Goal: Information Seeking & Learning: Check status

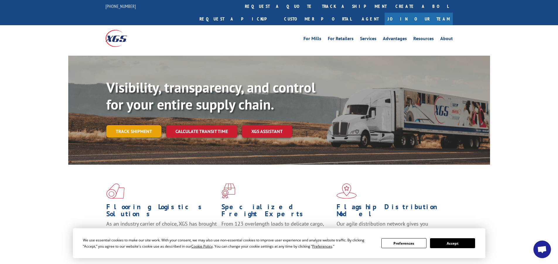
click at [135, 125] on link "Track shipment" at bounding box center [133, 131] width 55 height 12
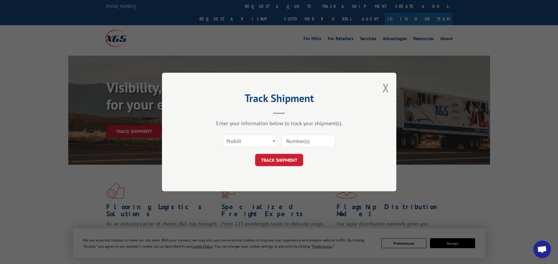
click at [289, 141] on input at bounding box center [308, 141] width 54 height 12
paste input "17591294"
type input "17591294"
click button "TRACK SHIPMENT" at bounding box center [279, 160] width 48 height 12
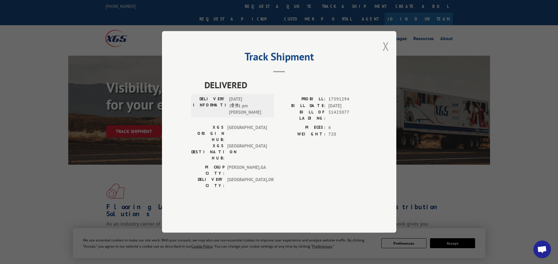
click at [387, 54] on button "Close modal" at bounding box center [386, 46] width 6 height 16
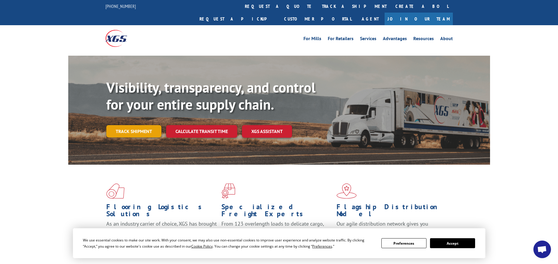
click at [142, 125] on link "Track shipment" at bounding box center [133, 131] width 55 height 12
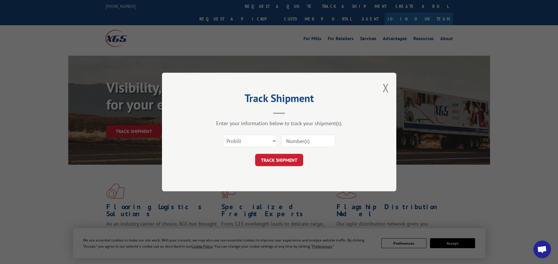
click at [302, 140] on input at bounding box center [308, 141] width 54 height 12
paste input "17591440"
type input "17591440"
click at [279, 158] on button "TRACK SHIPMENT" at bounding box center [279, 160] width 48 height 12
